Goal: Find specific page/section

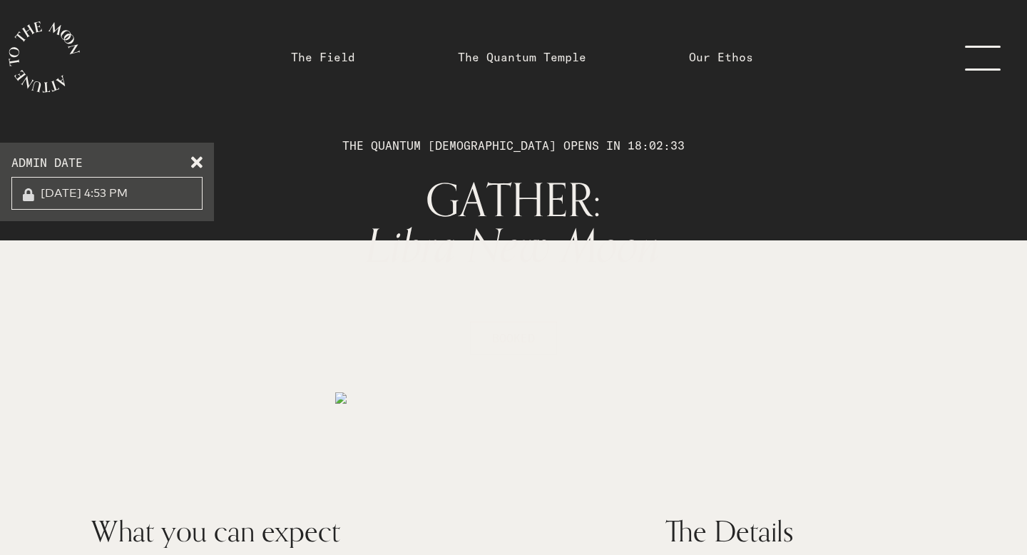
click at [201, 165] on label "ADMIN DATE" at bounding box center [106, 162] width 191 height 17
click at [503, 56] on link "The Quantum Temple" at bounding box center [522, 56] width 128 height 17
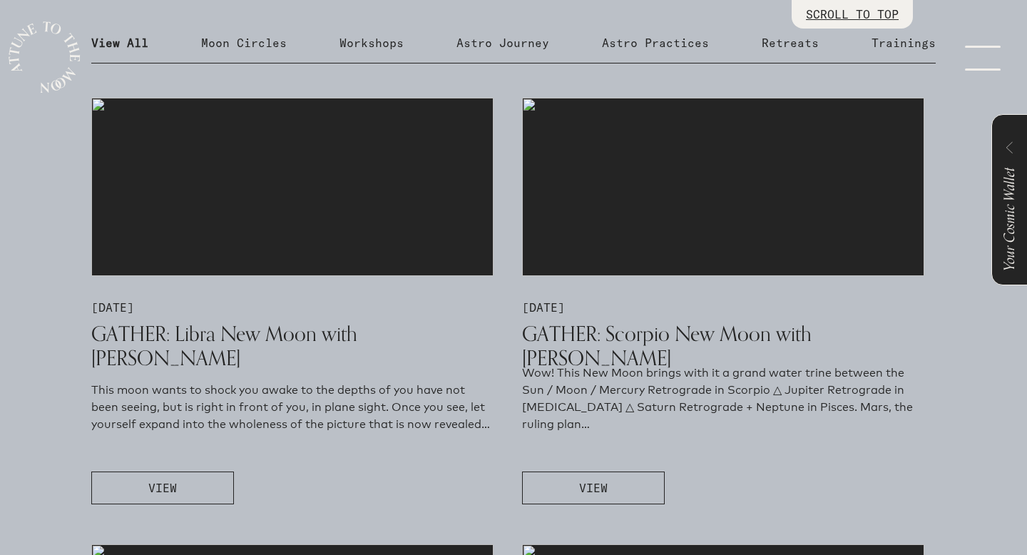
scroll to position [718, 0]
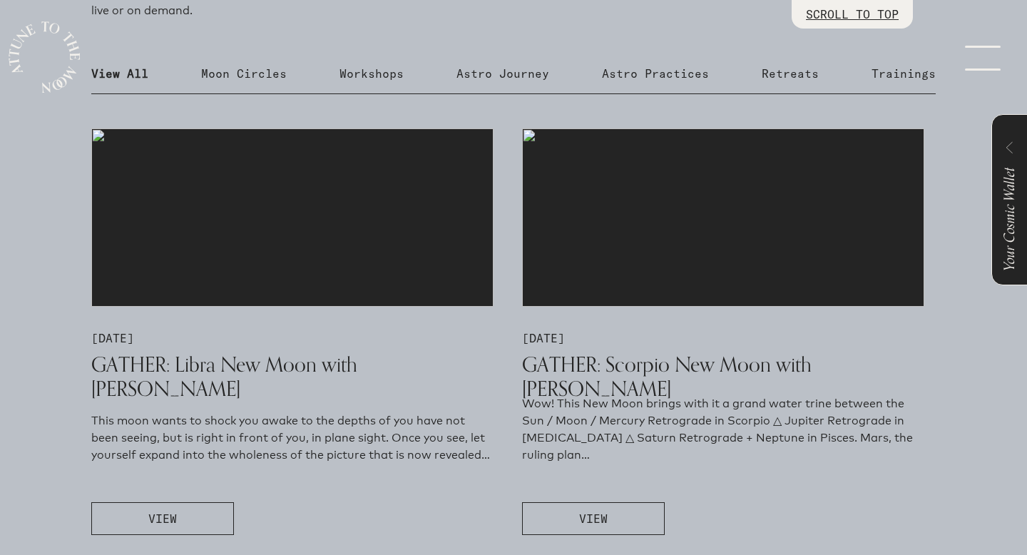
click at [978, 66] on link "menu" at bounding box center [991, 57] width 71 height 114
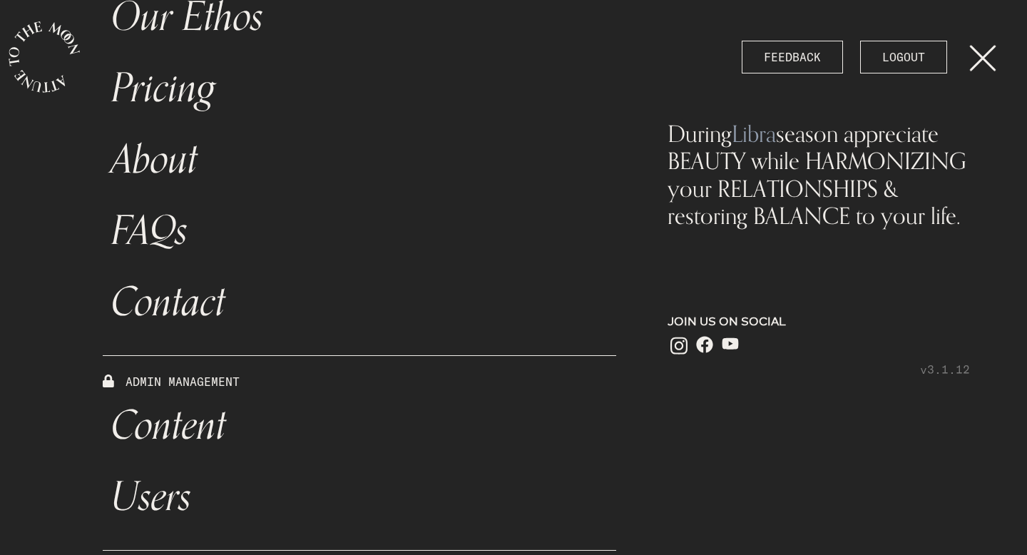
scroll to position [480, 0]
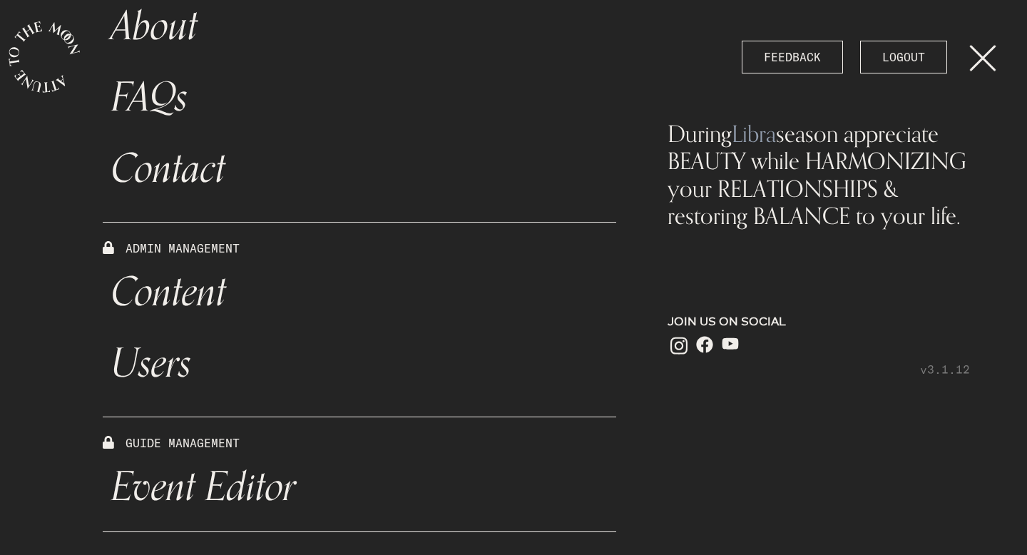
click at [169, 491] on link "Event Editor" at bounding box center [359, 486] width 513 height 71
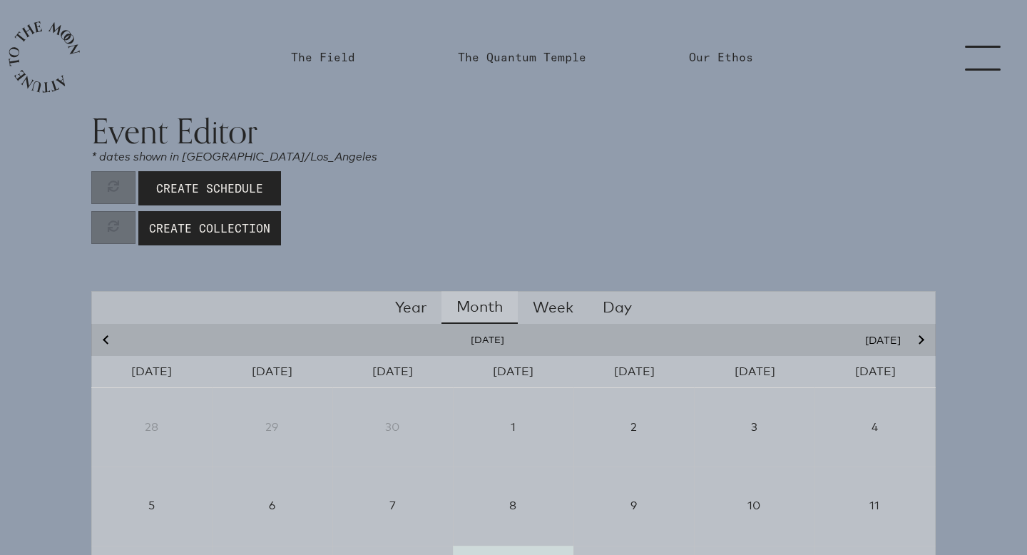
click at [921, 338] on icon "Next month" at bounding box center [920, 340] width 9 height 9
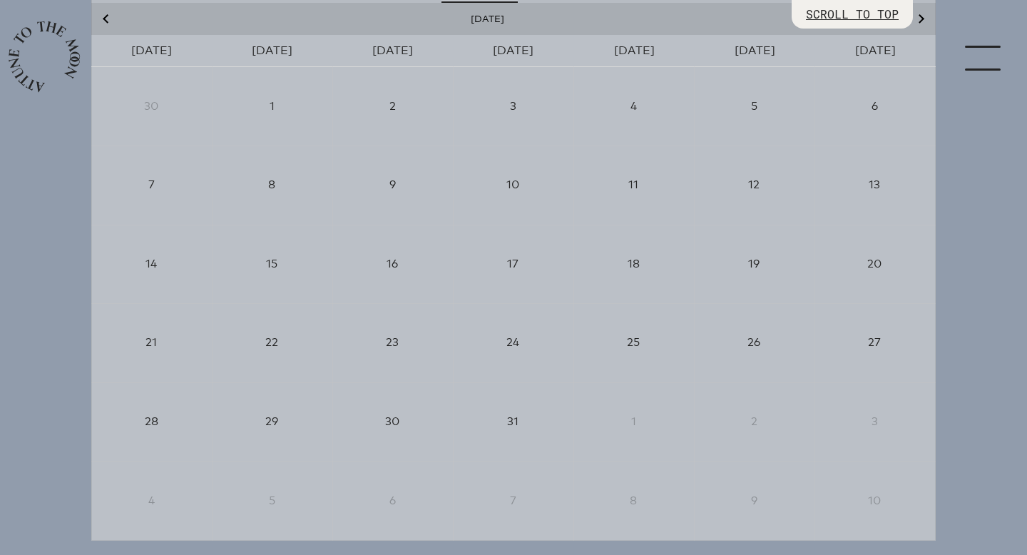
scroll to position [332, 0]
